Goal: Task Accomplishment & Management: Complete application form

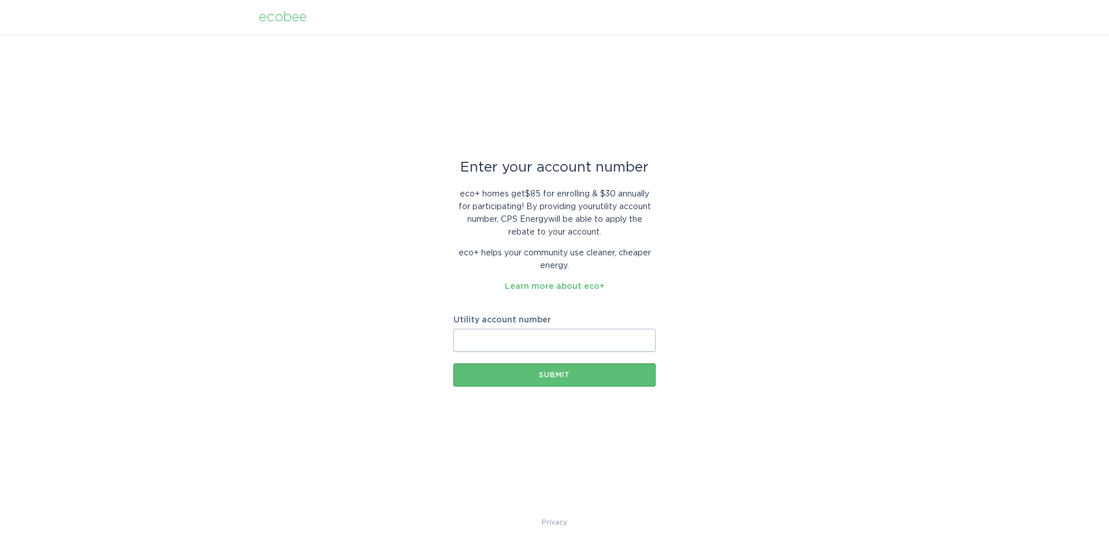
click at [543, 339] on input "Utility account number" at bounding box center [554, 340] width 202 height 23
paste input "3005988037"
type input "3005988037"
click at [542, 375] on div "Submit" at bounding box center [554, 374] width 191 height 7
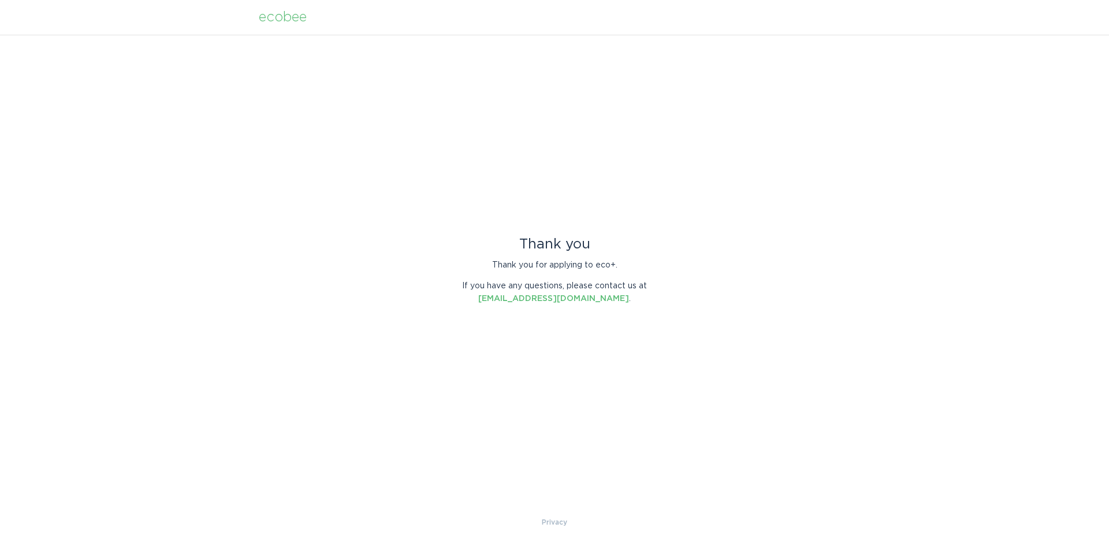
click at [559, 242] on div "Thank you" at bounding box center [554, 244] width 202 height 13
click at [581, 295] on link "[EMAIL_ADDRESS][DOMAIN_NAME]" at bounding box center [553, 299] width 151 height 8
click at [802, 212] on div "Thank you Thank you for applying to eco+. If you have any questions, please con…" at bounding box center [554, 275] width 1109 height 481
